Goal: Task Accomplishment & Management: Use online tool/utility

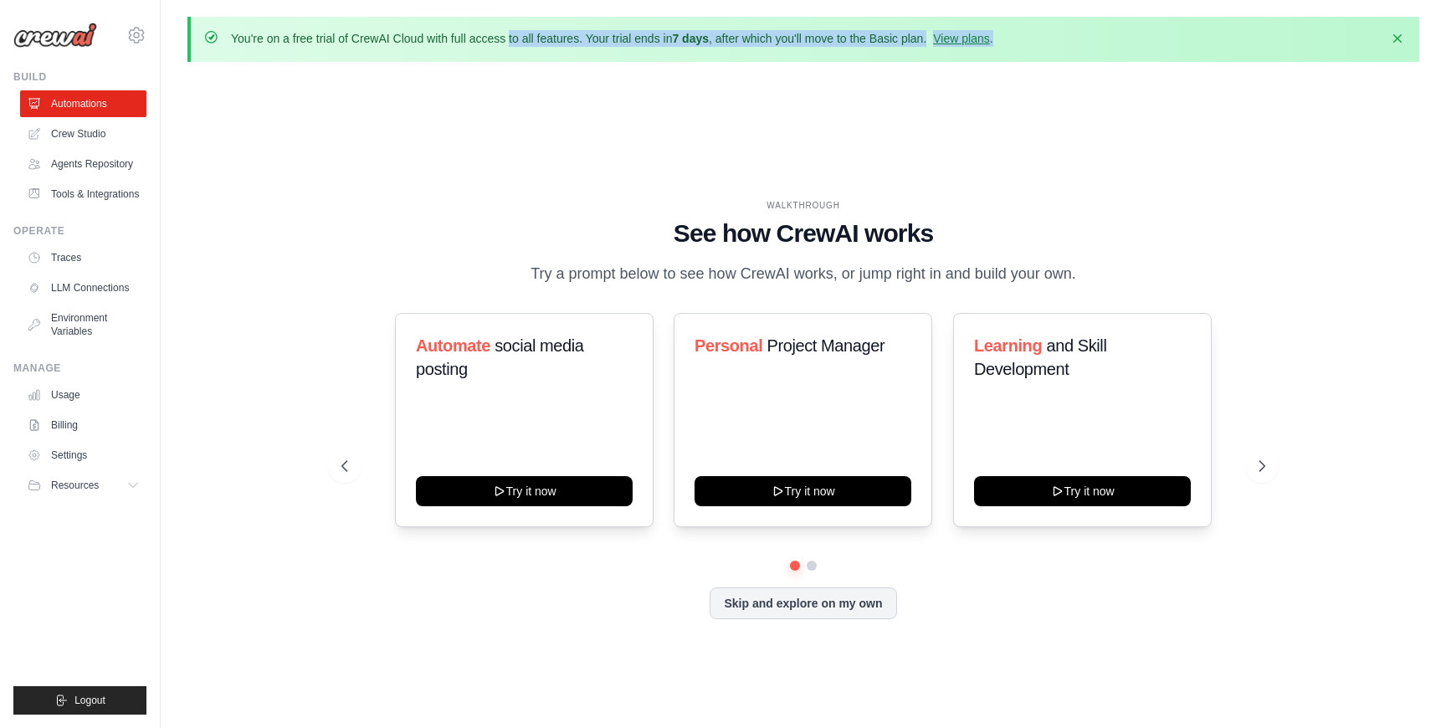
drag, startPoint x: 433, startPoint y: 36, endPoint x: 622, endPoint y: 58, distance: 189.5
click at [622, 58] on div "You're on a free trial of CrewAI Cloud with full access to all features. Your t…" at bounding box center [803, 39] width 1232 height 45
click at [761, 43] on p "You're on a free trial of CrewAI Cloud with full access to all features. Your t…" at bounding box center [612, 38] width 762 height 17
drag, startPoint x: 761, startPoint y: 43, endPoint x: 867, endPoint y: 43, distance: 106.3
click at [867, 43] on p "You're on a free trial of CrewAI Cloud with full access to all features. Your t…" at bounding box center [612, 38] width 762 height 17
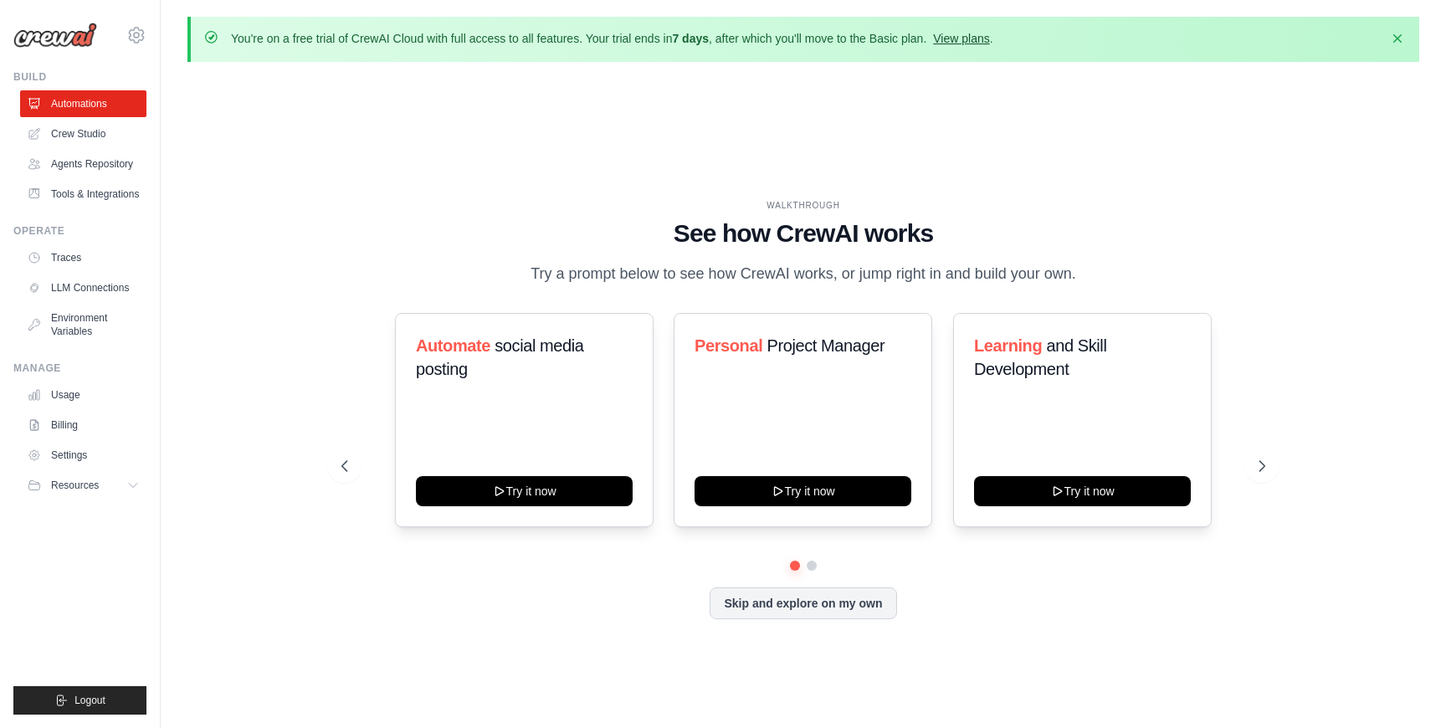
click at [989, 37] on link "View plans" at bounding box center [961, 38] width 56 height 13
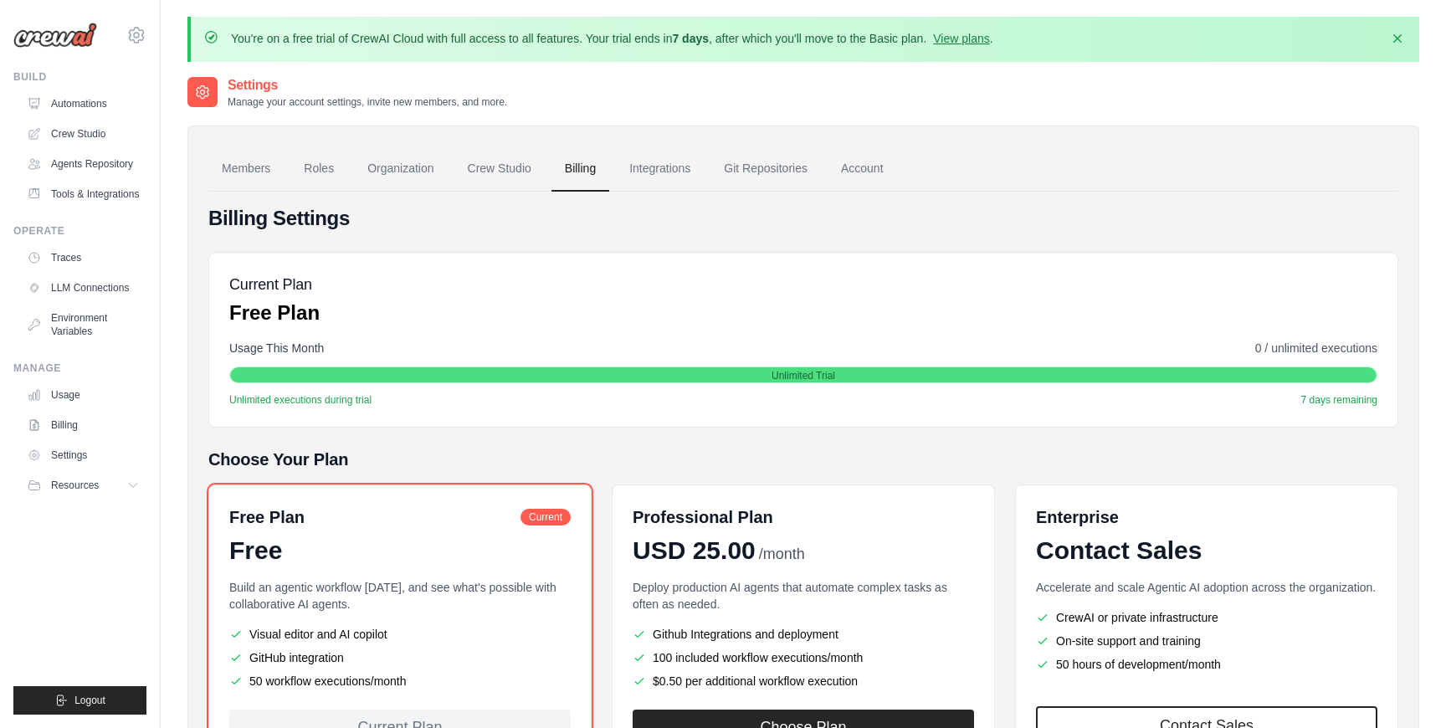
click at [48, 41] on img at bounding box center [55, 35] width 84 height 25
click at [1397, 31] on icon "button" at bounding box center [1397, 37] width 17 height 17
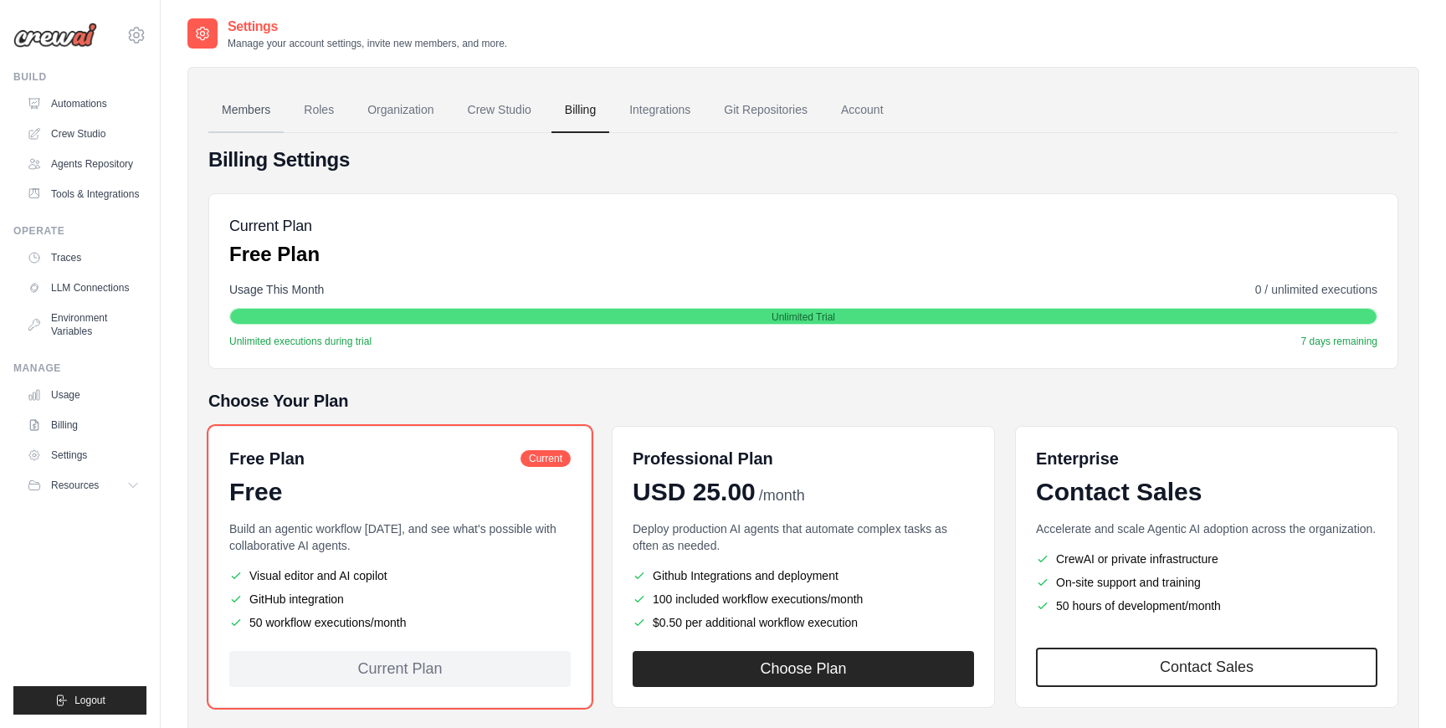
click at [228, 107] on link "Members" at bounding box center [245, 110] width 75 height 45
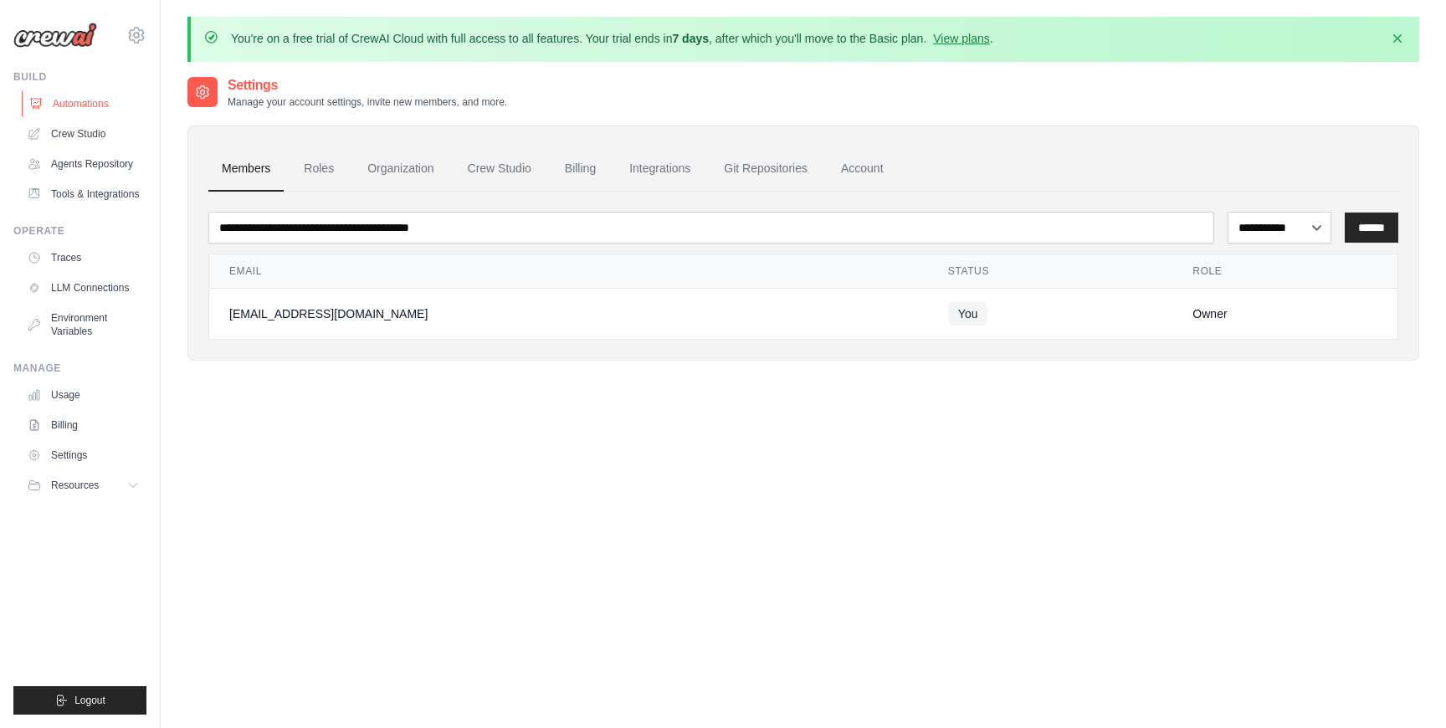
click at [82, 104] on link "Automations" at bounding box center [85, 103] width 126 height 27
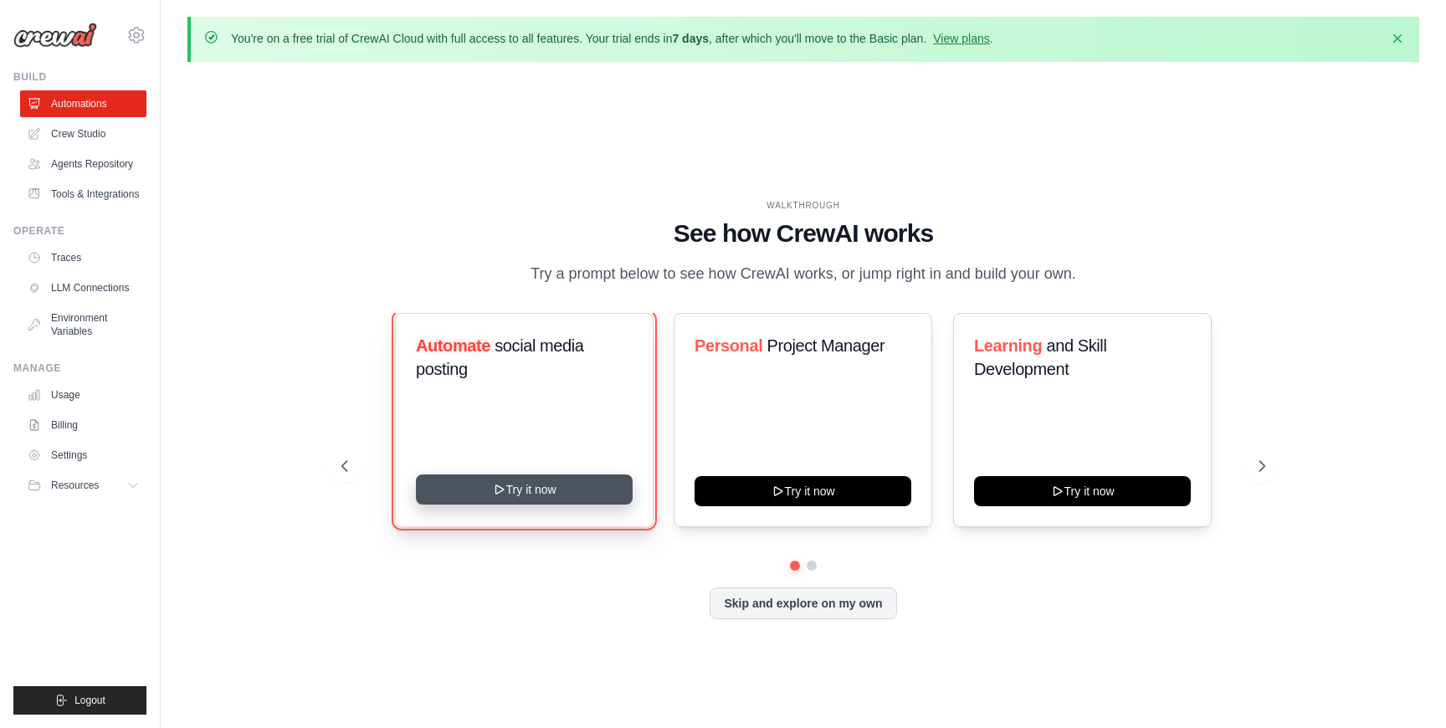
click at [539, 495] on button "Try it now" at bounding box center [524, 489] width 217 height 30
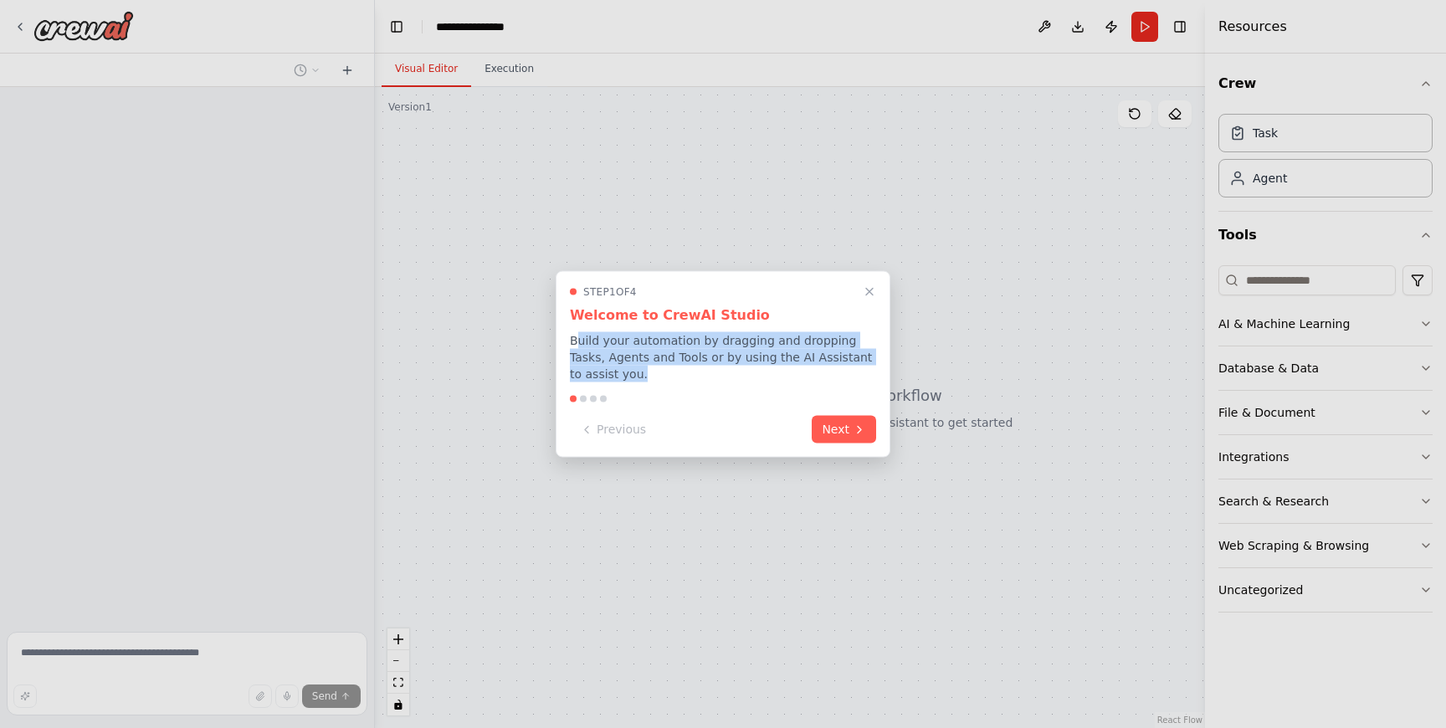
drag, startPoint x: 578, startPoint y: 341, endPoint x: 859, endPoint y: 369, distance: 282.6
click at [859, 371] on p "Build your automation by dragging and dropping Tasks, Agents and Tools or by us…" at bounding box center [723, 357] width 306 height 50
click at [834, 436] on button "Next" at bounding box center [844, 428] width 64 height 28
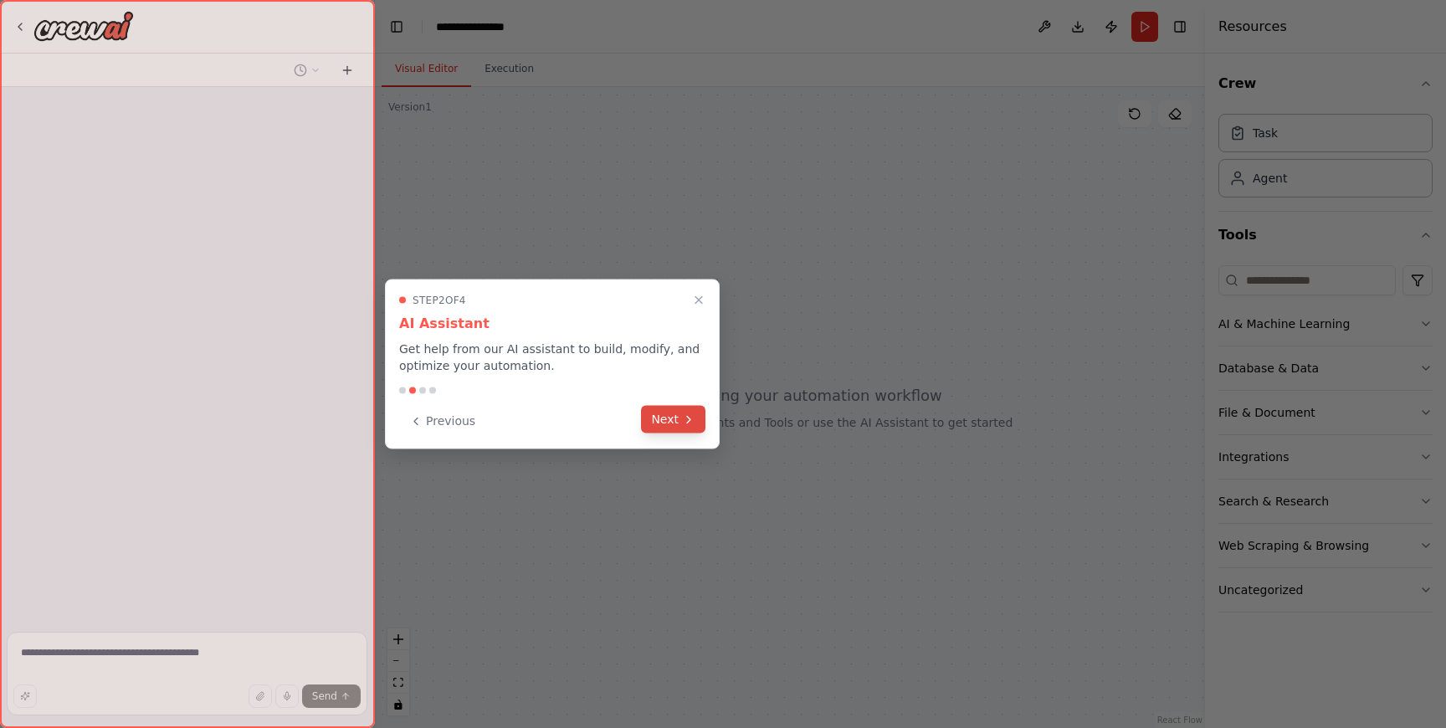
click at [669, 413] on button "Next" at bounding box center [673, 420] width 64 height 28
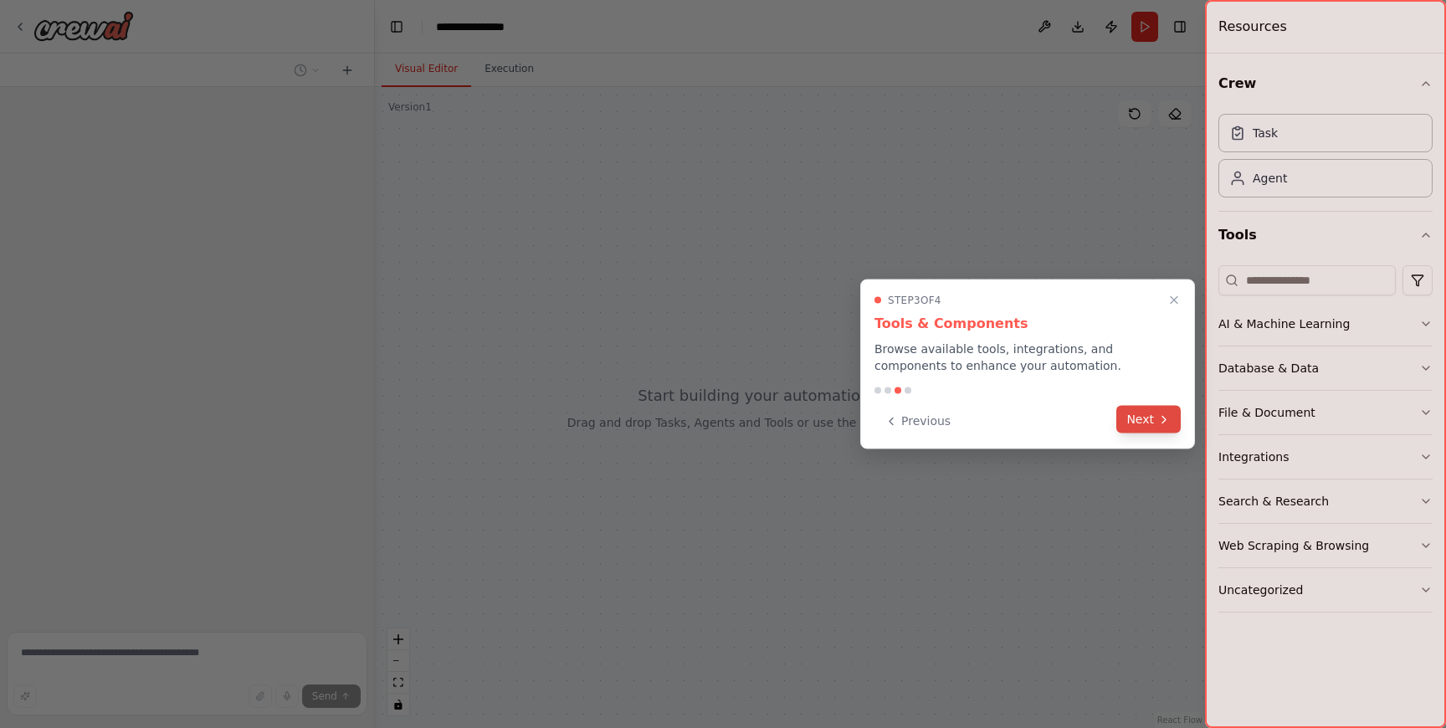
click at [1154, 422] on button "Next" at bounding box center [1148, 420] width 64 height 28
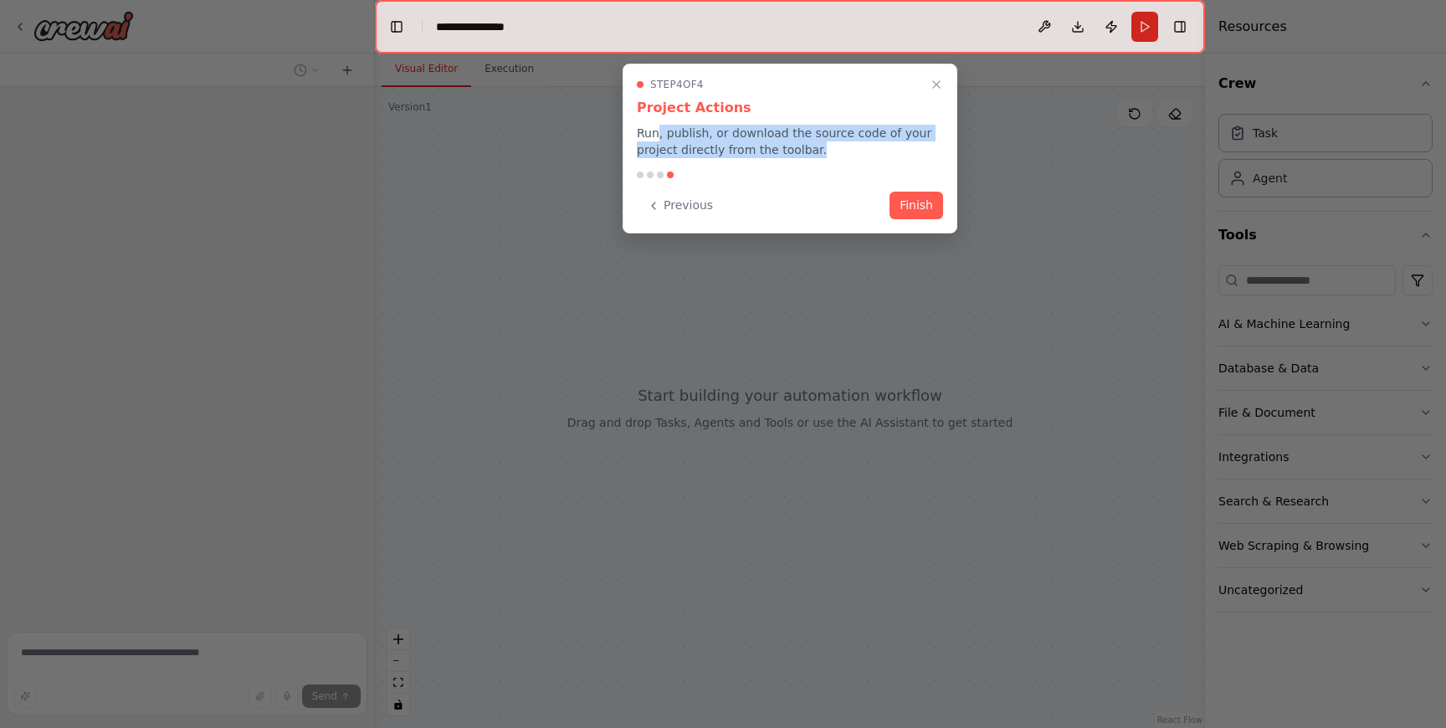
drag, startPoint x: 657, startPoint y: 133, endPoint x: 834, endPoint y: 159, distance: 179.3
click at [834, 159] on div "Step 4 of 4 Project Actions Run, publish, or download the source code of your p…" at bounding box center [790, 149] width 335 height 170
click at [910, 208] on button "Finish" at bounding box center [916, 204] width 54 height 28
